Goal: Information Seeking & Learning: Learn about a topic

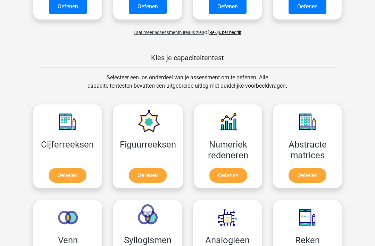
scroll to position [224, 0]
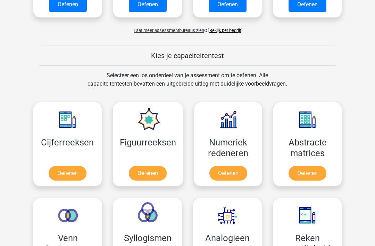
click at [70, 170] on link "Oefenen" at bounding box center [68, 173] width 38 height 15
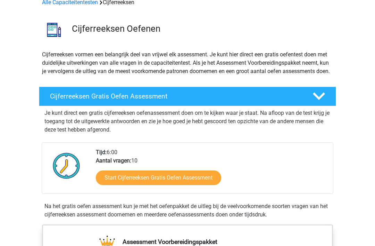
scroll to position [37, 0]
click at [195, 185] on link "Start Cijferreeksen Gratis Oefen Assessment" at bounding box center [159, 177] width 126 height 15
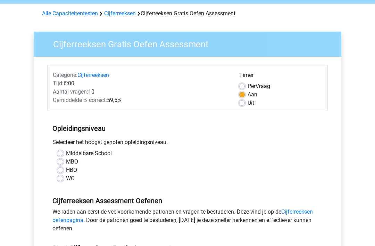
scroll to position [26, 0]
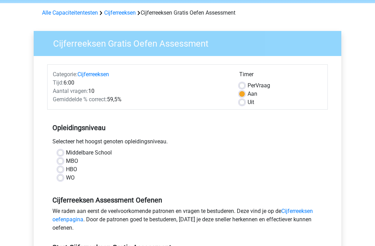
click at [66, 154] on label "Middelbare School" at bounding box center [89, 152] width 46 height 8
click at [63, 154] on input "Middelbare School" at bounding box center [61, 151] width 6 height 7
radio input "true"
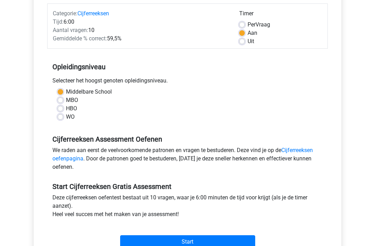
scroll to position [124, 0]
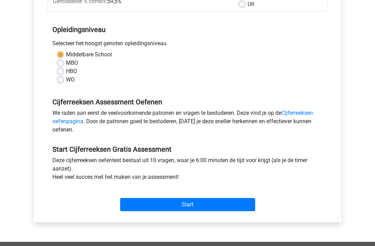
click at [231, 203] on input "Start" at bounding box center [187, 204] width 135 height 13
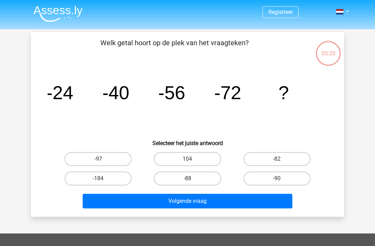
click at [188, 177] on label "-88" at bounding box center [187, 178] width 67 height 14
click at [188, 178] on input "-88" at bounding box center [190, 180] width 5 height 5
radio input "true"
click at [201, 203] on button "Volgende vraag" at bounding box center [188, 201] width 210 height 15
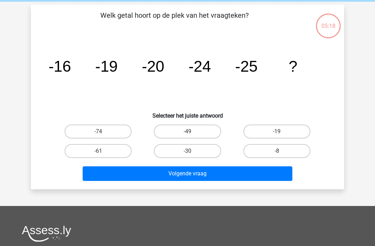
scroll to position [32, 0]
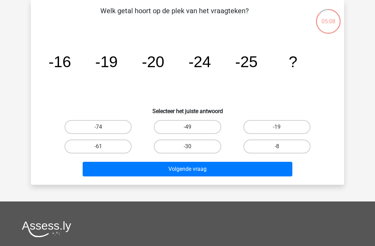
click at [192, 144] on label "-30" at bounding box center [187, 146] width 67 height 14
click at [192, 146] on input "-30" at bounding box center [190, 148] width 5 height 5
radio input "true"
click at [196, 169] on button "Volgende vraag" at bounding box center [188, 169] width 210 height 15
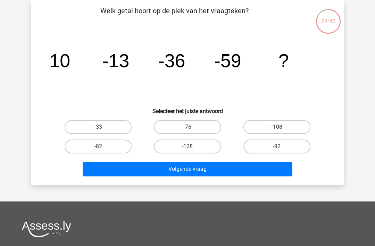
click at [98, 146] on label "-82" at bounding box center [98, 146] width 67 height 14
click at [98, 146] on input "-82" at bounding box center [100, 148] width 5 height 5
radio input "true"
click at [200, 173] on button "Volgende vraag" at bounding box center [188, 169] width 210 height 15
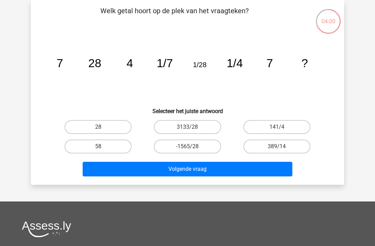
click at [108, 128] on label "28" at bounding box center [98, 127] width 67 height 14
click at [103, 128] on input "28" at bounding box center [100, 129] width 5 height 5
radio input "true"
click at [180, 167] on button "Volgende vraag" at bounding box center [188, 169] width 210 height 15
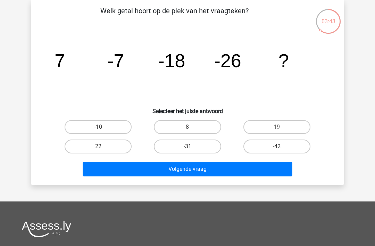
click at [193, 147] on label "-31" at bounding box center [187, 146] width 67 height 14
click at [192, 147] on input "-31" at bounding box center [190, 148] width 5 height 5
radio input "true"
click at [196, 173] on button "Volgende vraag" at bounding box center [188, 169] width 210 height 15
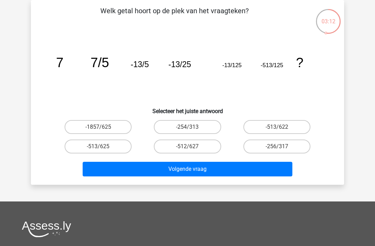
click at [114, 150] on label "-513/625" at bounding box center [98, 146] width 67 height 14
click at [103, 150] on input "-513/625" at bounding box center [100, 148] width 5 height 5
radio input "true"
click at [165, 175] on button "Volgende vraag" at bounding box center [188, 169] width 210 height 15
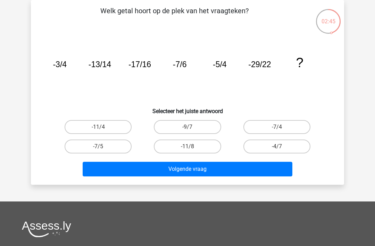
click at [192, 128] on input "-9/7" at bounding box center [190, 129] width 5 height 5
radio input "true"
click at [201, 170] on button "Volgende vraag" at bounding box center [188, 169] width 210 height 15
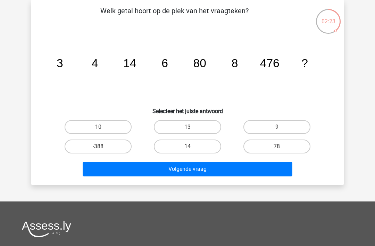
click at [107, 145] on label "-388" at bounding box center [98, 146] width 67 height 14
click at [103, 146] on input "-388" at bounding box center [100, 148] width 5 height 5
radio input "true"
click at [100, 150] on input "-388" at bounding box center [100, 148] width 5 height 5
click at [283, 149] on label "78" at bounding box center [277, 146] width 67 height 14
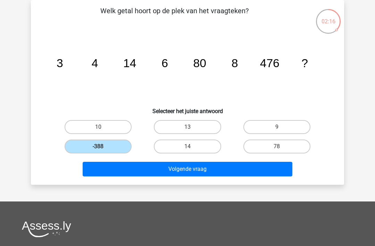
click at [282, 149] on input "78" at bounding box center [279, 148] width 5 height 5
radio input "true"
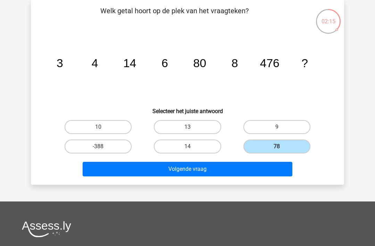
click at [243, 170] on button "Volgende vraag" at bounding box center [188, 169] width 210 height 15
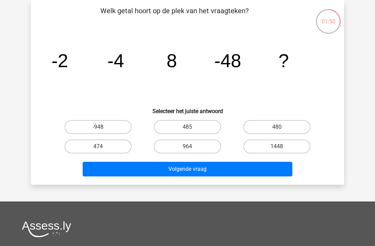
click at [110, 153] on label "474" at bounding box center [98, 146] width 67 height 14
click at [103, 151] on input "474" at bounding box center [100, 148] width 5 height 5
radio input "true"
click at [106, 130] on label "-948" at bounding box center [98, 127] width 67 height 14
click at [103, 130] on input "-948" at bounding box center [100, 129] width 5 height 5
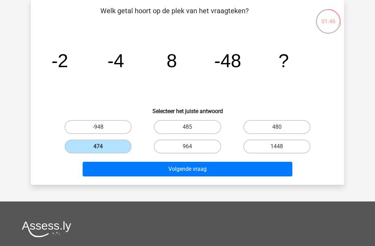
radio input "true"
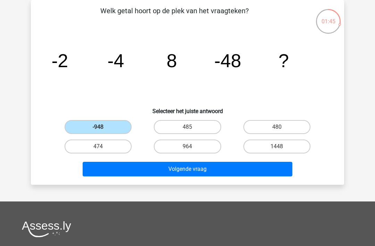
click at [200, 171] on button "Volgende vraag" at bounding box center [188, 169] width 210 height 15
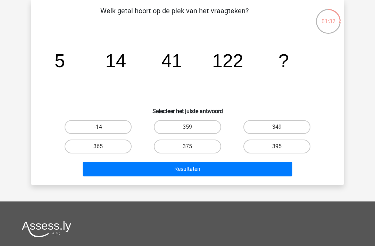
click at [191, 127] on input "359" at bounding box center [190, 129] width 5 height 5
radio input "true"
click at [181, 169] on button "Resultaten" at bounding box center [188, 169] width 210 height 15
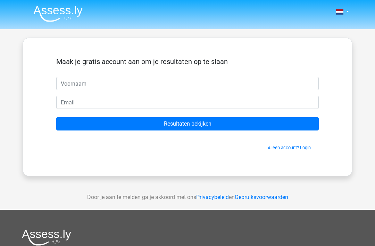
click at [194, 122] on input "Resultaten bekijken" at bounding box center [187, 123] width 263 height 13
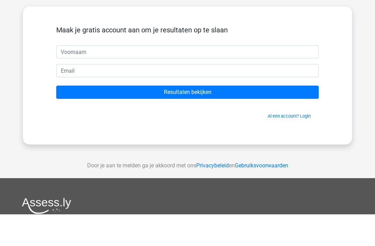
click at [356, 90] on div "Nederlands English" at bounding box center [187, 196] width 375 height 393
